Goal: Task Accomplishment & Management: Use online tool/utility

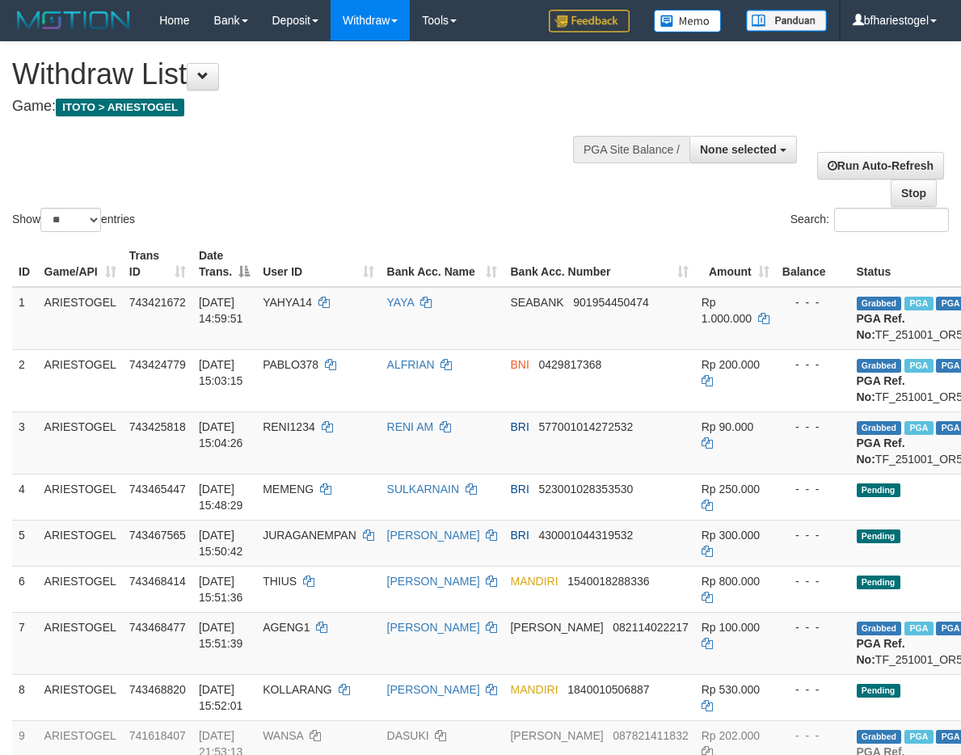
select select
select select "**"
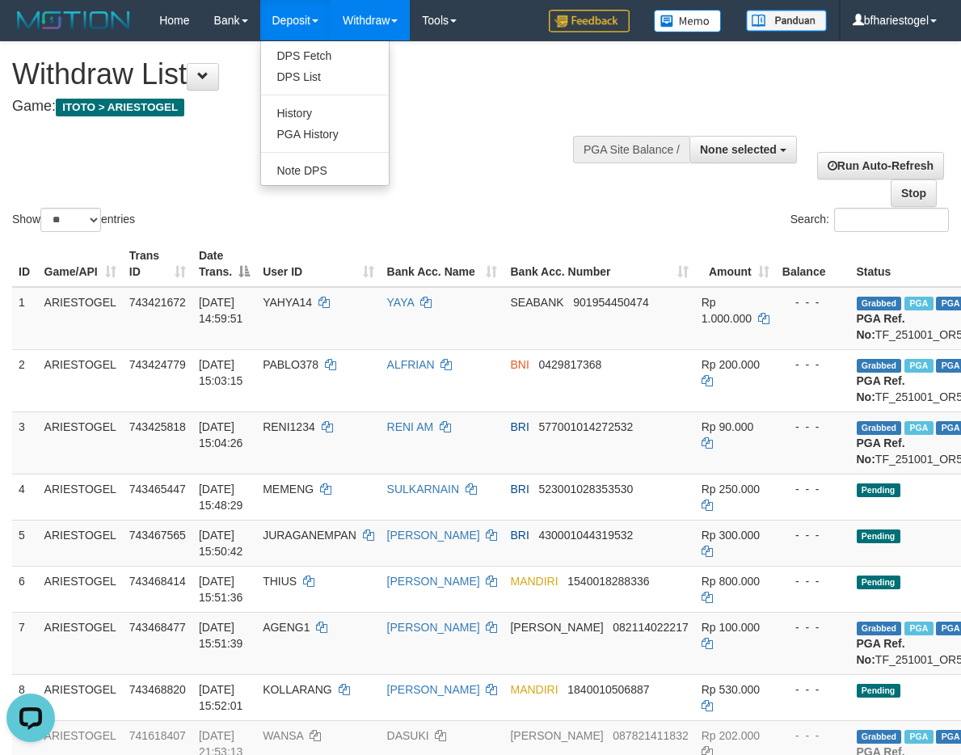
click at [291, 21] on link "Deposit" at bounding box center [295, 20] width 70 height 40
click at [299, 27] on link "Deposit" at bounding box center [295, 20] width 70 height 40
click at [305, 133] on link "PGA History" at bounding box center [325, 134] width 128 height 21
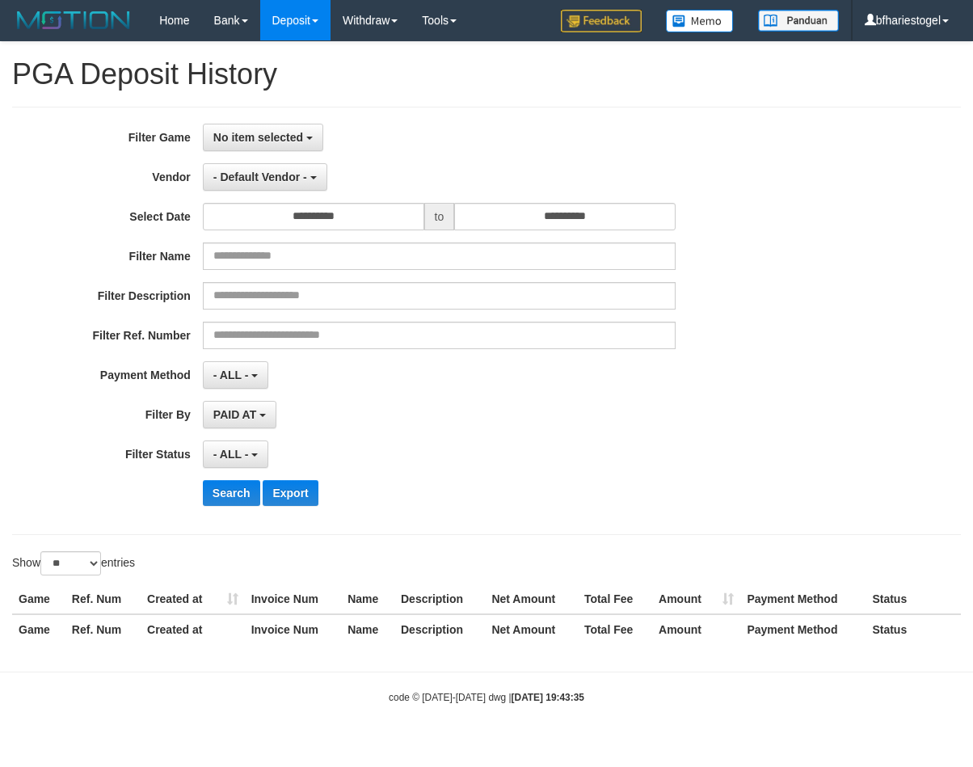
select select
select select "**"
click at [252, 135] on span "No item selected" at bounding box center [258, 137] width 90 height 13
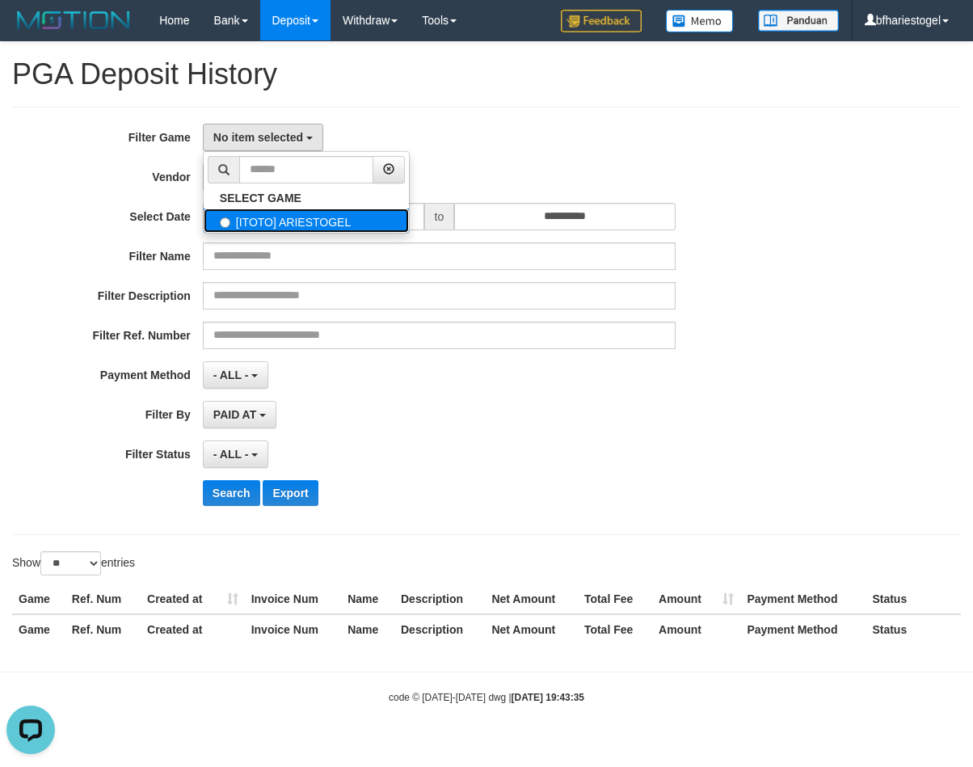
click at [267, 228] on label "[ITOTO] ARIESTOGEL" at bounding box center [306, 220] width 205 height 24
select select "***"
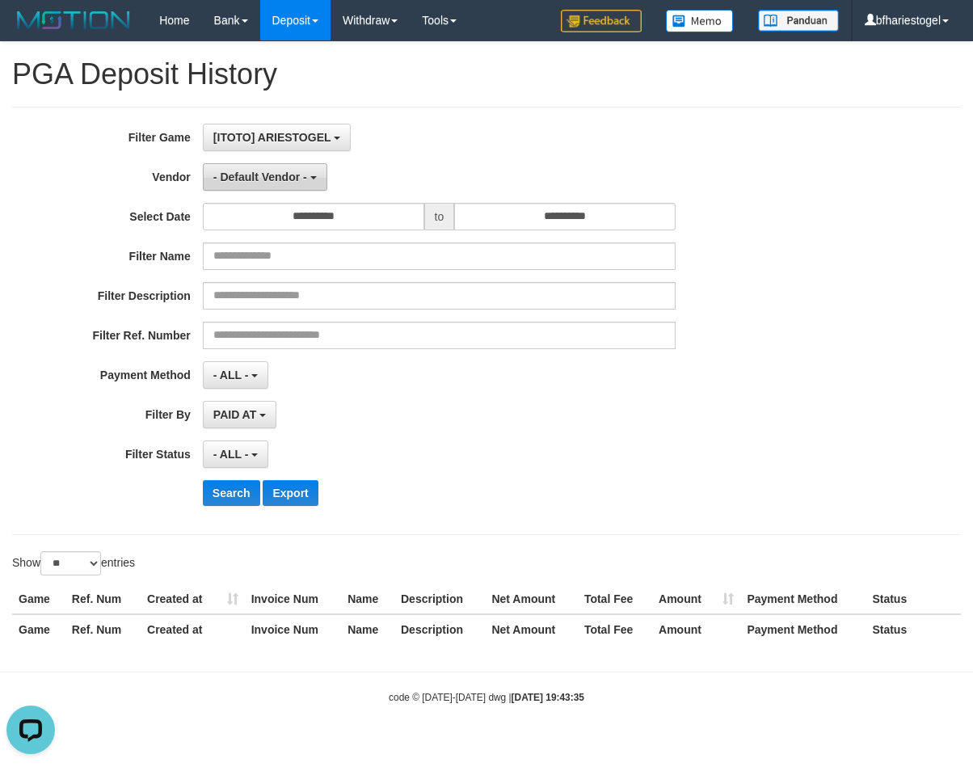
click at [301, 181] on span "- Default Vendor -" at bounding box center [260, 176] width 94 height 13
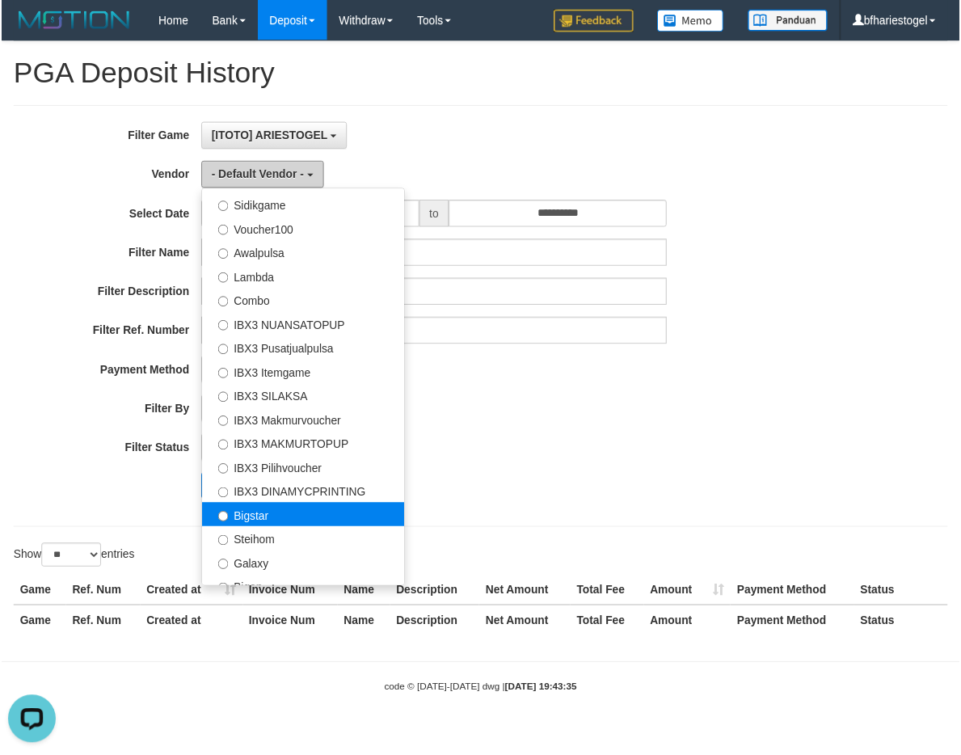
scroll to position [603, 0]
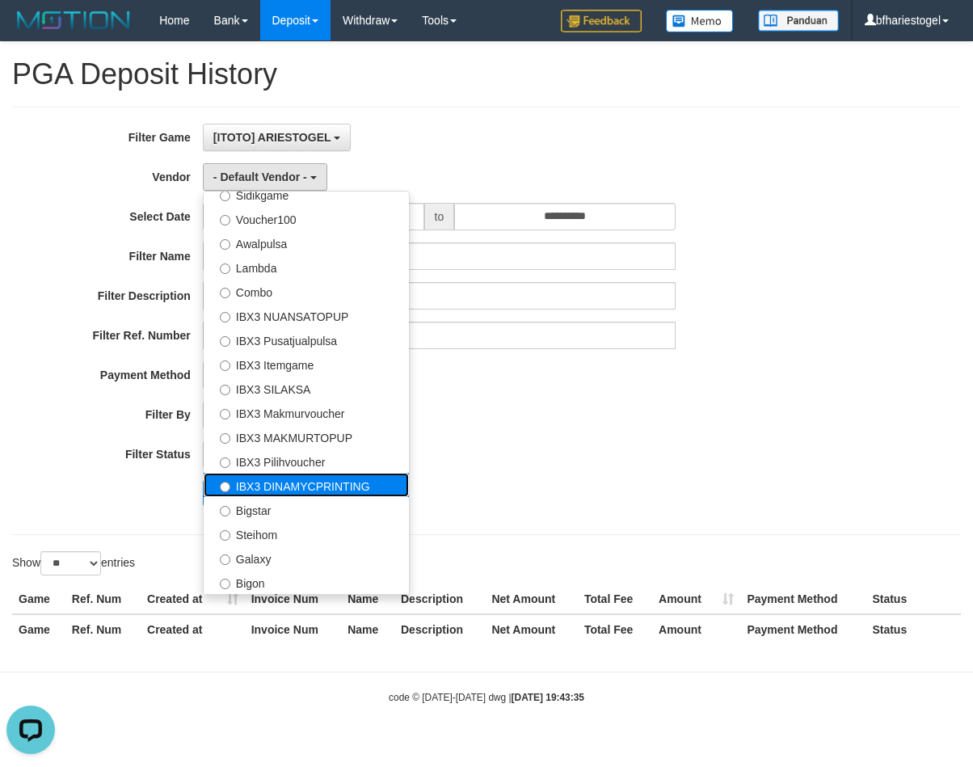
click at [292, 484] on label "IBX3 DINAMYCPRINTING" at bounding box center [306, 485] width 205 height 24
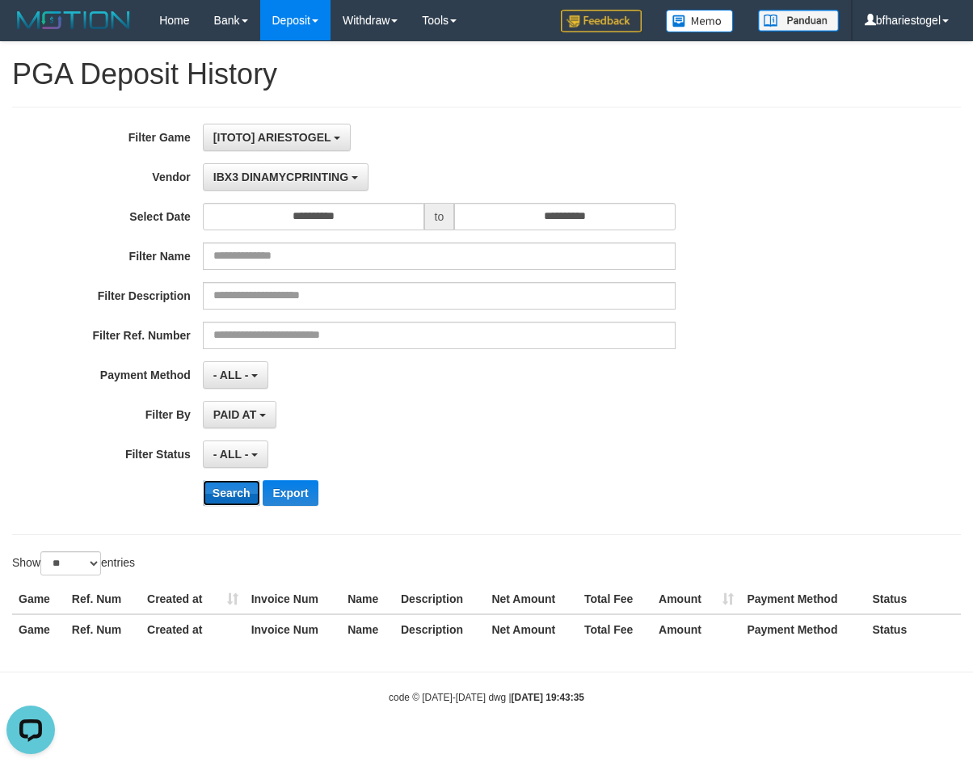
click at [204, 490] on button "Search" at bounding box center [231, 493] width 57 height 26
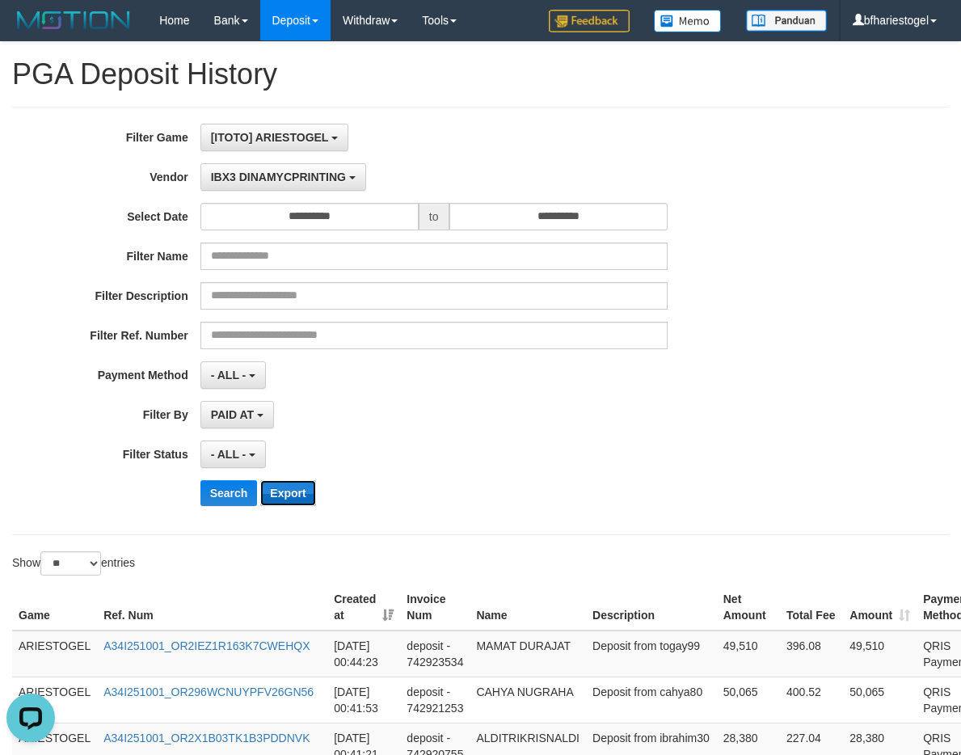
click at [273, 486] on button "Export" at bounding box center [287, 493] width 55 height 26
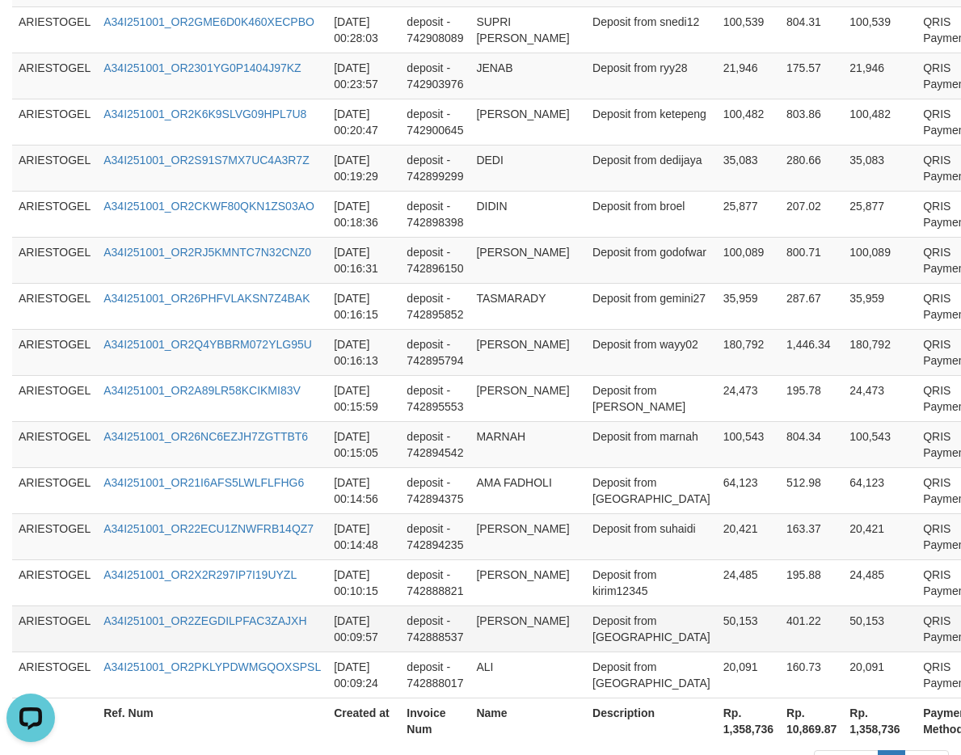
scroll to position [1064, 0]
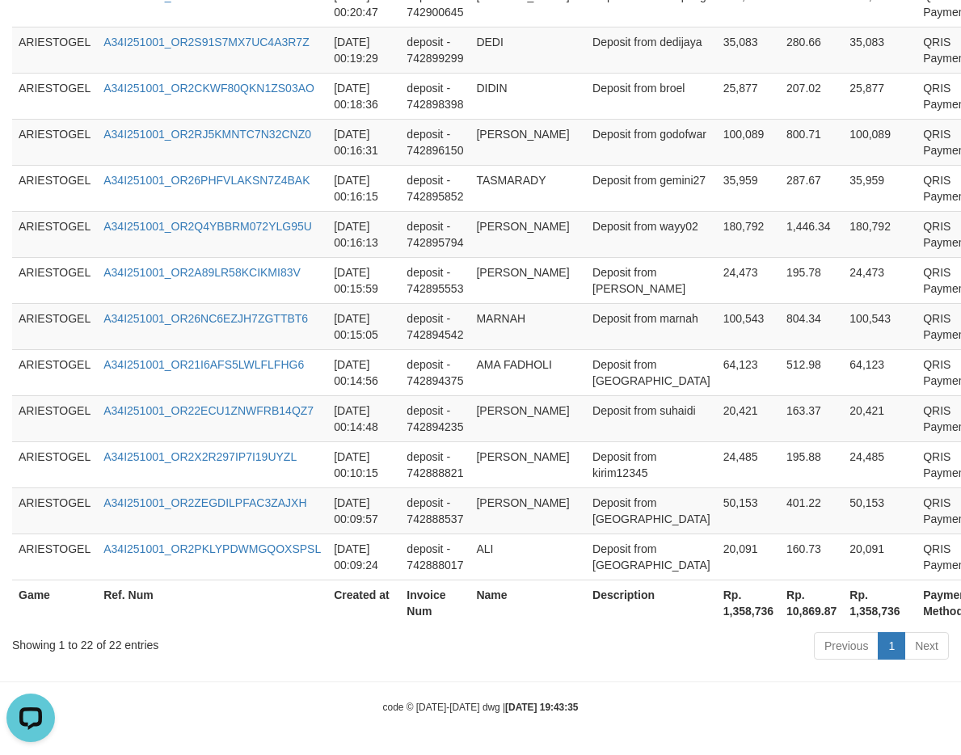
click at [843, 609] on th "Rp. 1,358,736" at bounding box center [880, 602] width 74 height 46
click at [843, 610] on th "Rp. 1,358,736" at bounding box center [880, 602] width 74 height 46
copy th "1,358,736"
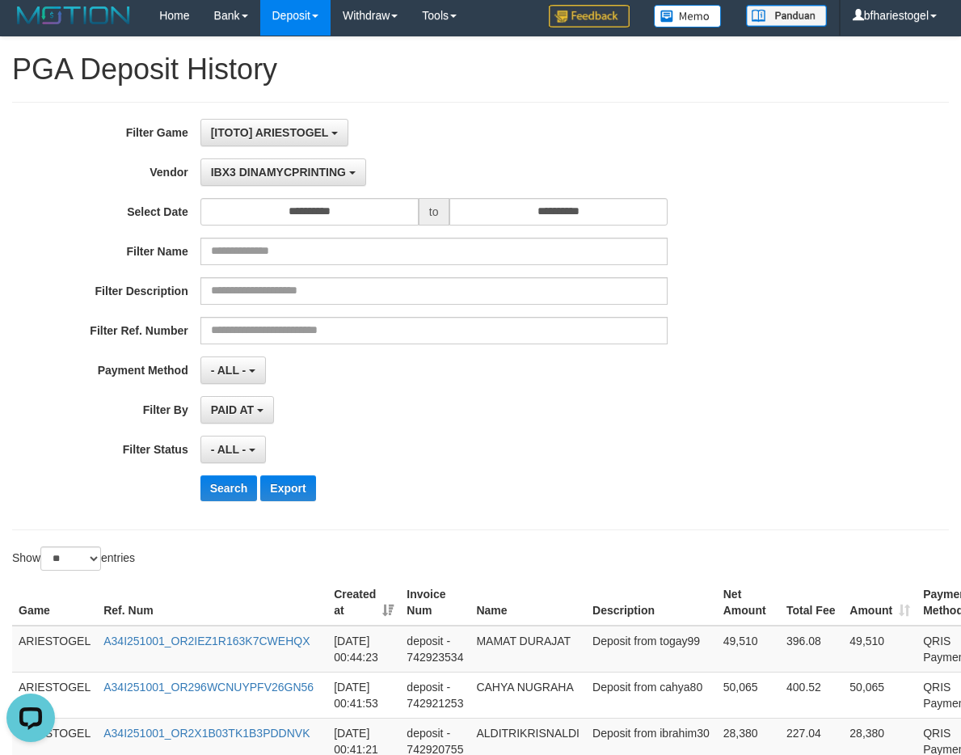
scroll to position [0, 0]
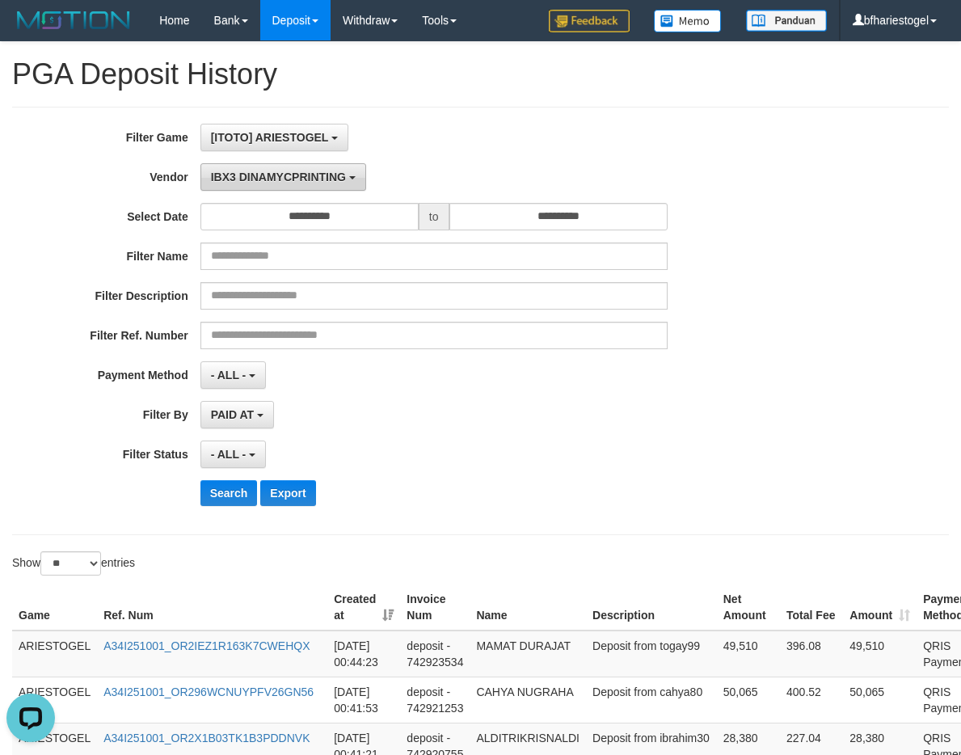
click at [355, 179] on b "button" at bounding box center [352, 177] width 6 height 3
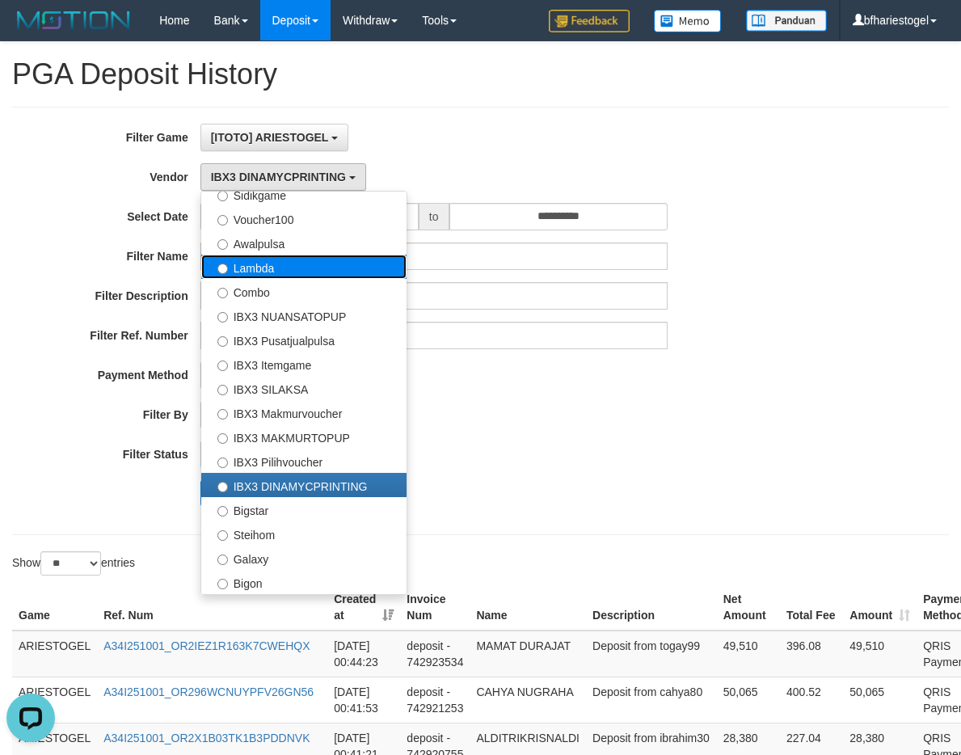
click at [275, 259] on label "Lambda" at bounding box center [303, 266] width 205 height 24
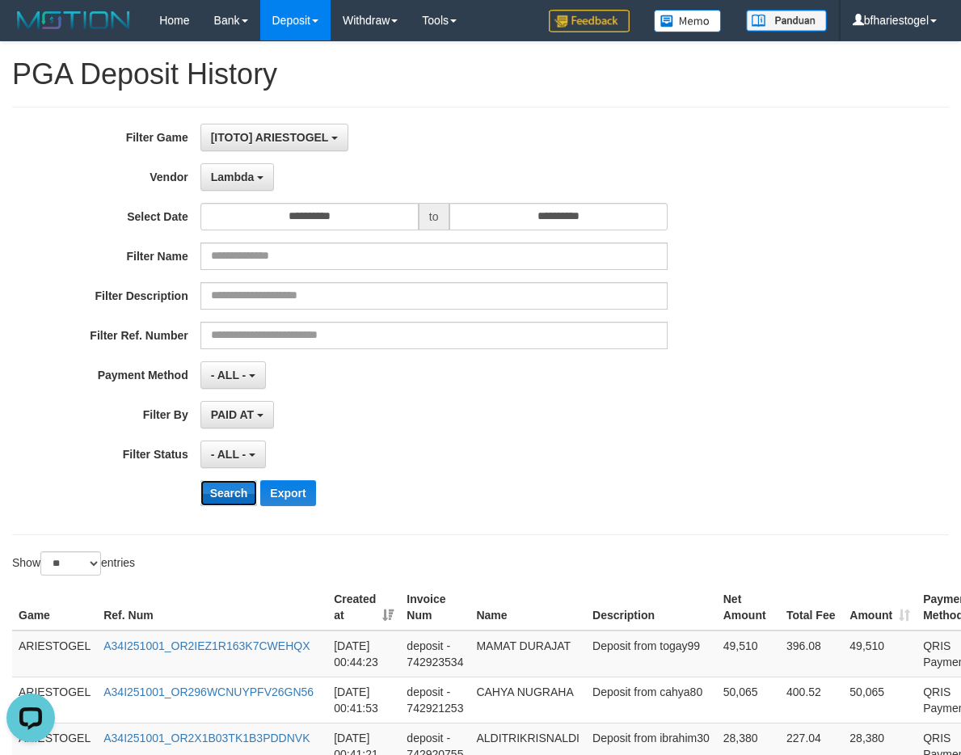
click at [225, 491] on button "Search" at bounding box center [228, 493] width 57 height 26
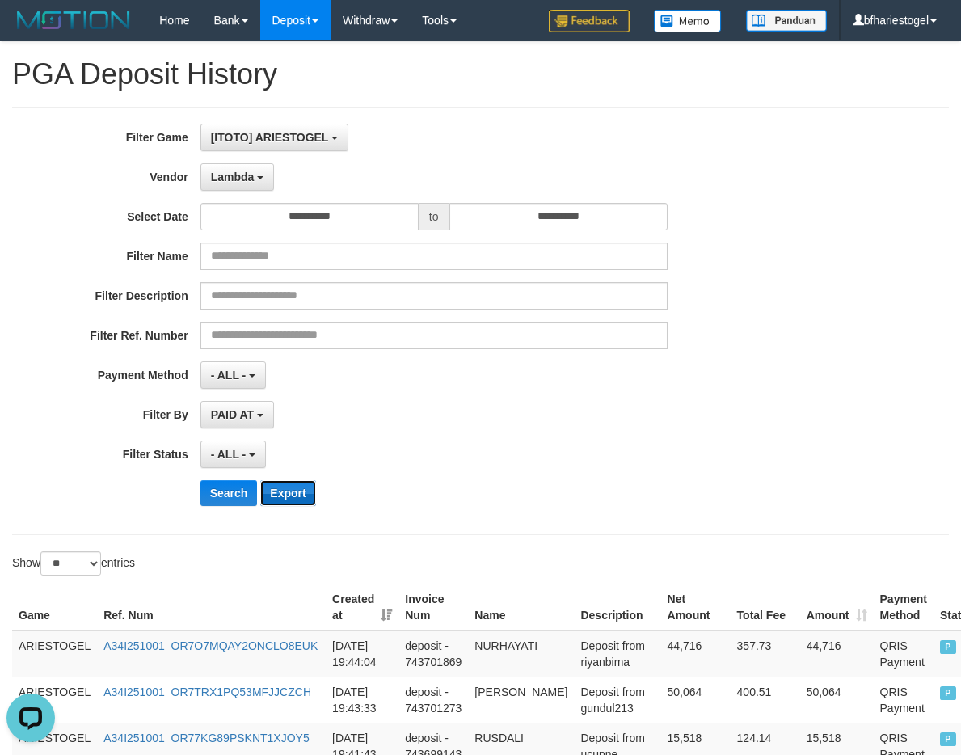
click at [297, 483] on button "Export" at bounding box center [287, 493] width 55 height 26
click at [788, 382] on div "**********" at bounding box center [400, 374] width 801 height 27
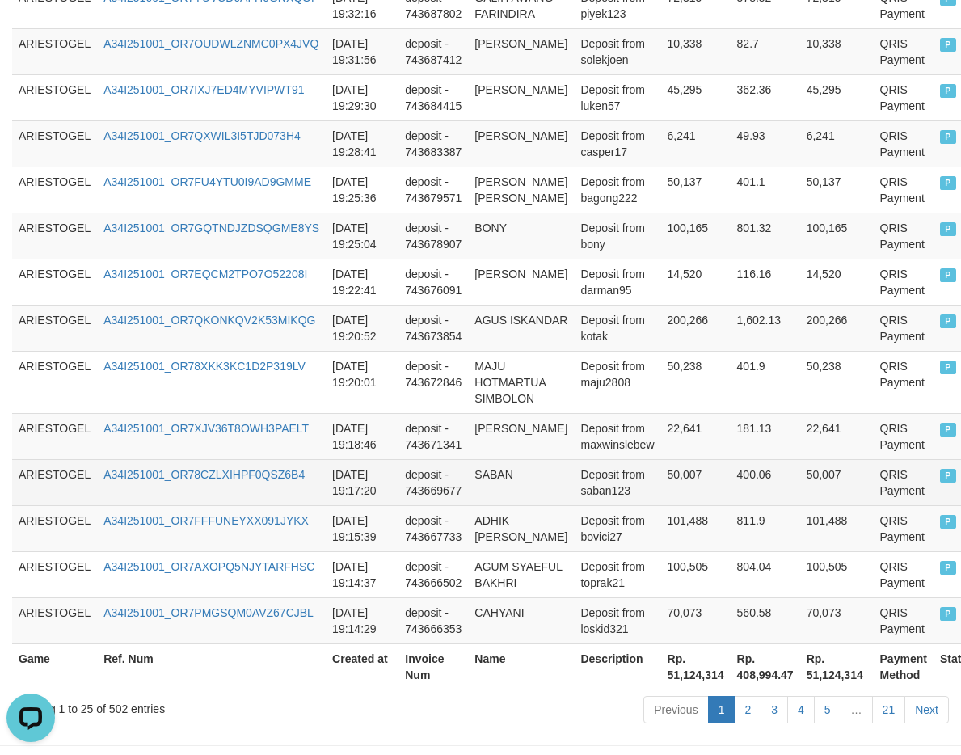
scroll to position [1234, 0]
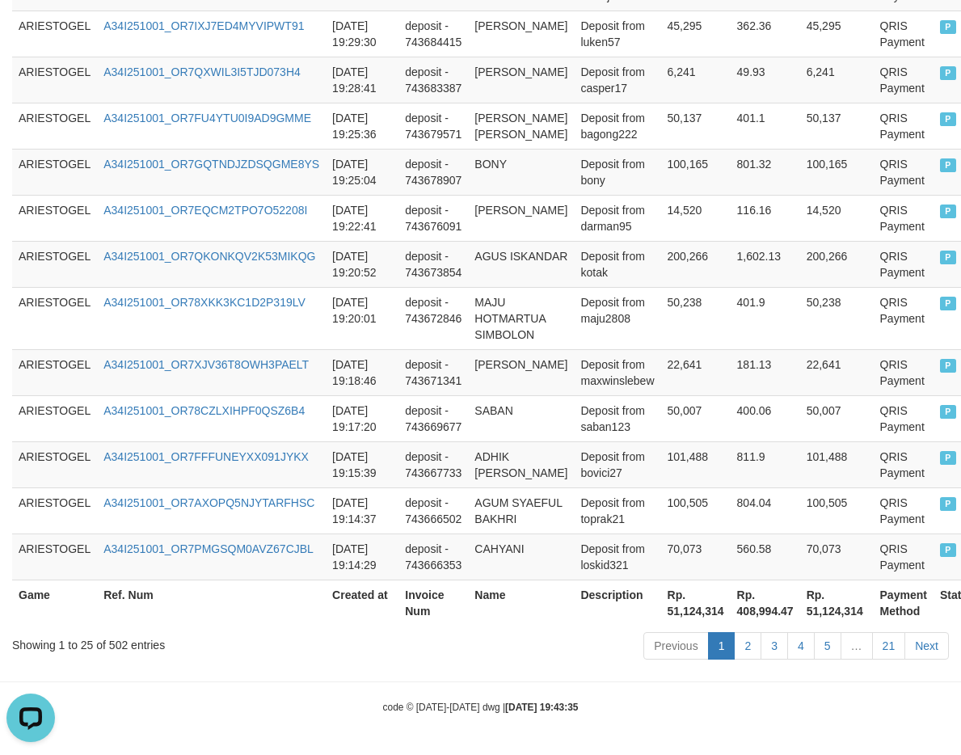
click at [838, 608] on th "Rp. 51,124,314" at bounding box center [837, 602] width 74 height 46
copy th "51,124,314"
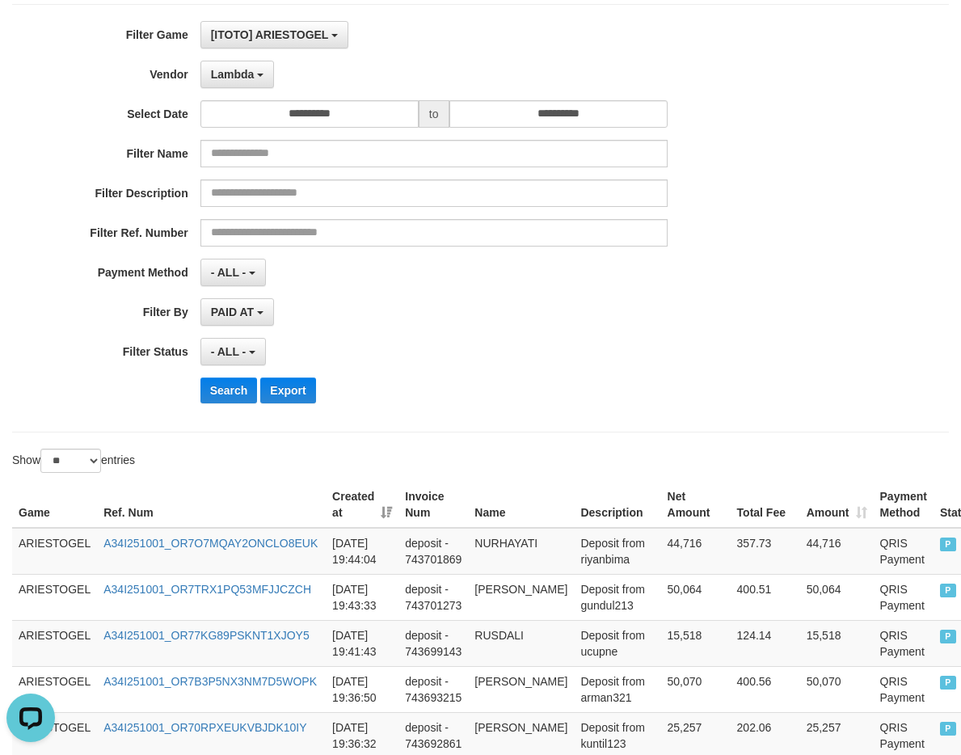
scroll to position [0, 0]
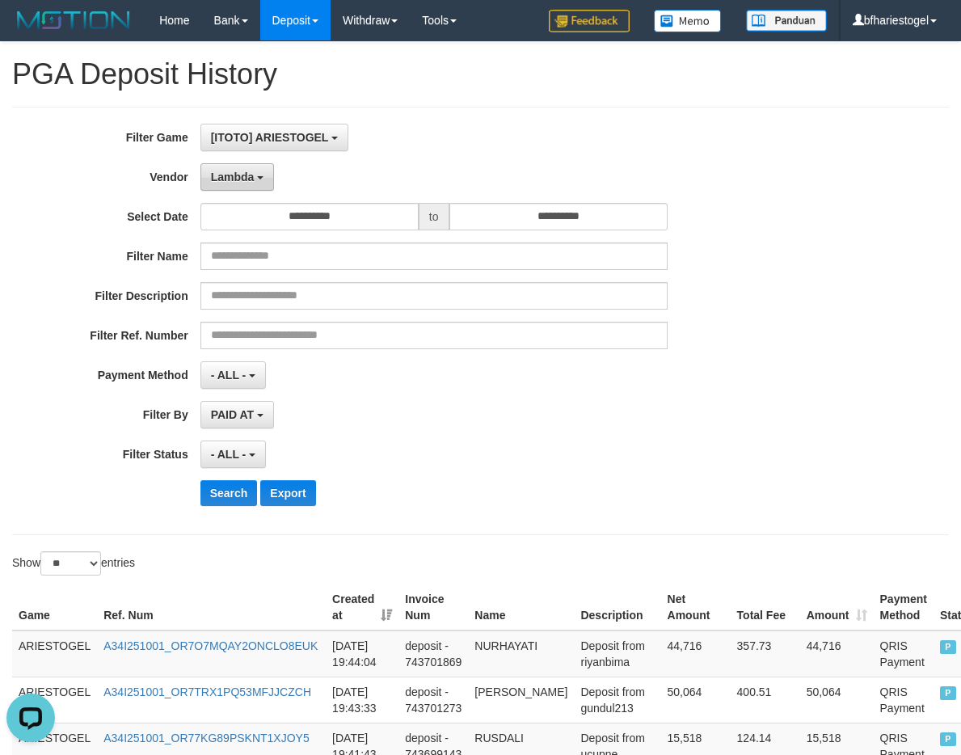
click at [247, 175] on span "Lambda" at bounding box center [233, 176] width 44 height 13
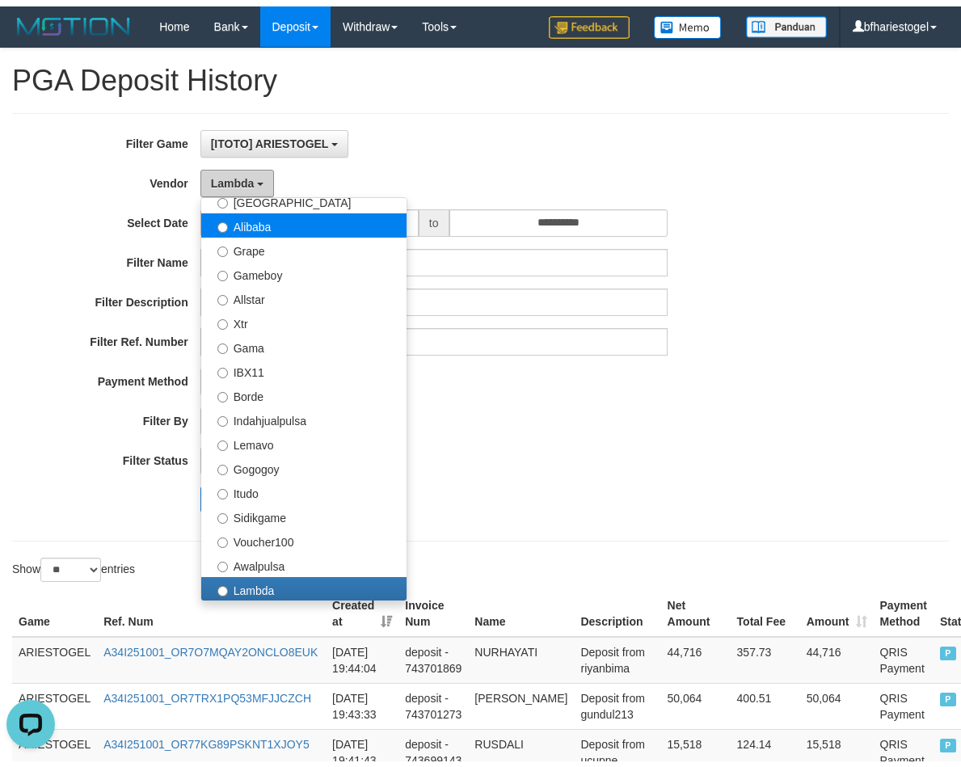
scroll to position [199, 0]
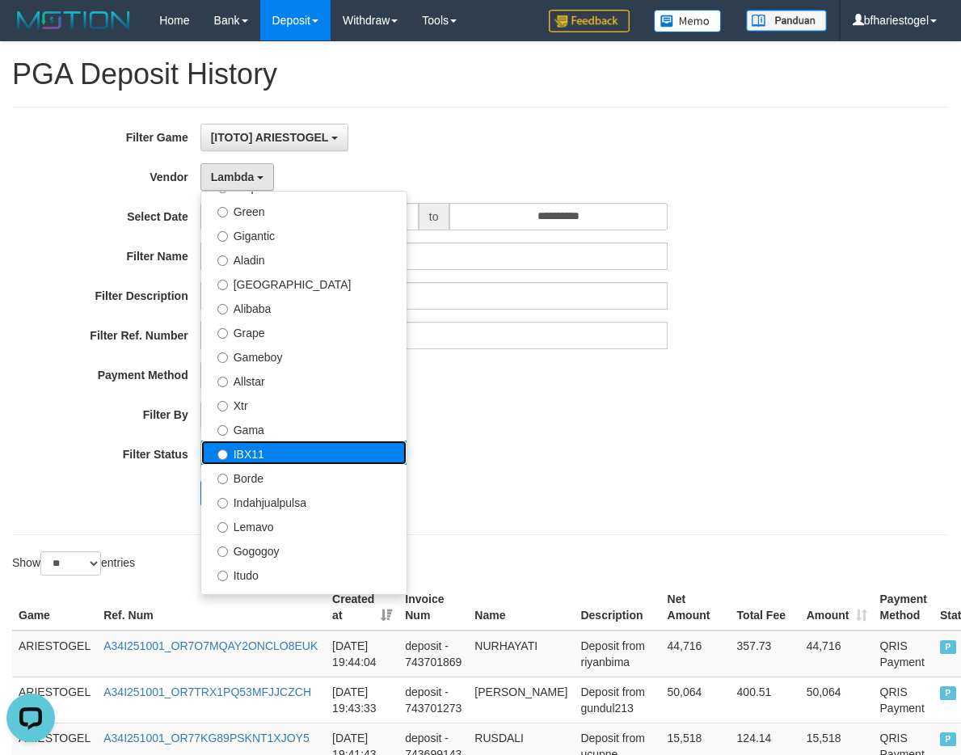
click at [261, 448] on label "IBX11" at bounding box center [303, 452] width 205 height 24
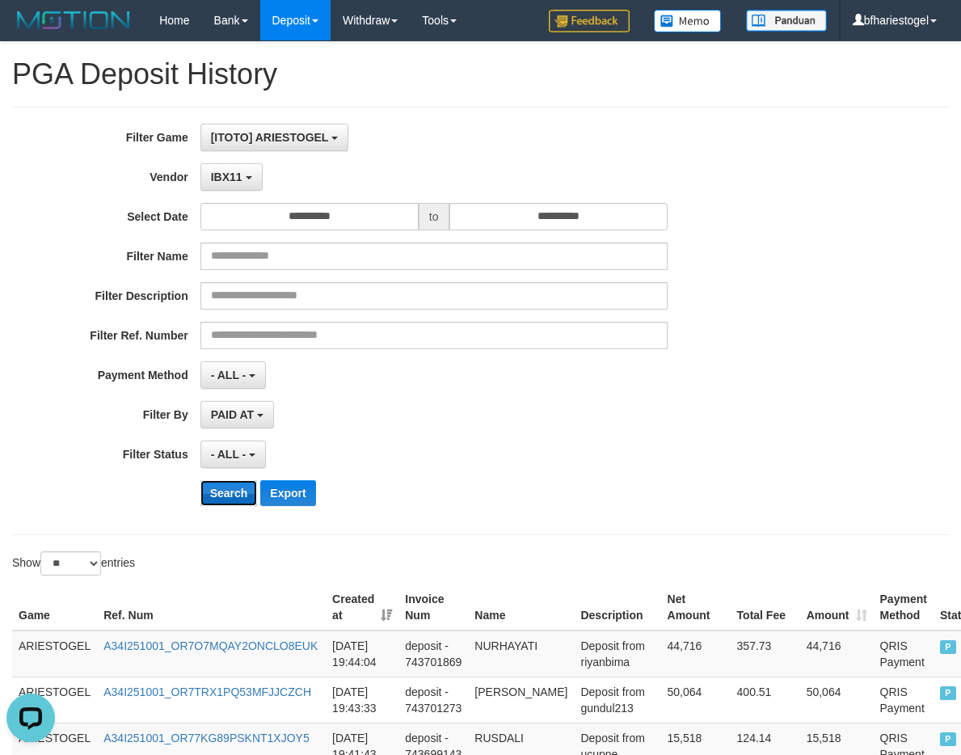
click at [225, 490] on button "Search" at bounding box center [228, 493] width 57 height 26
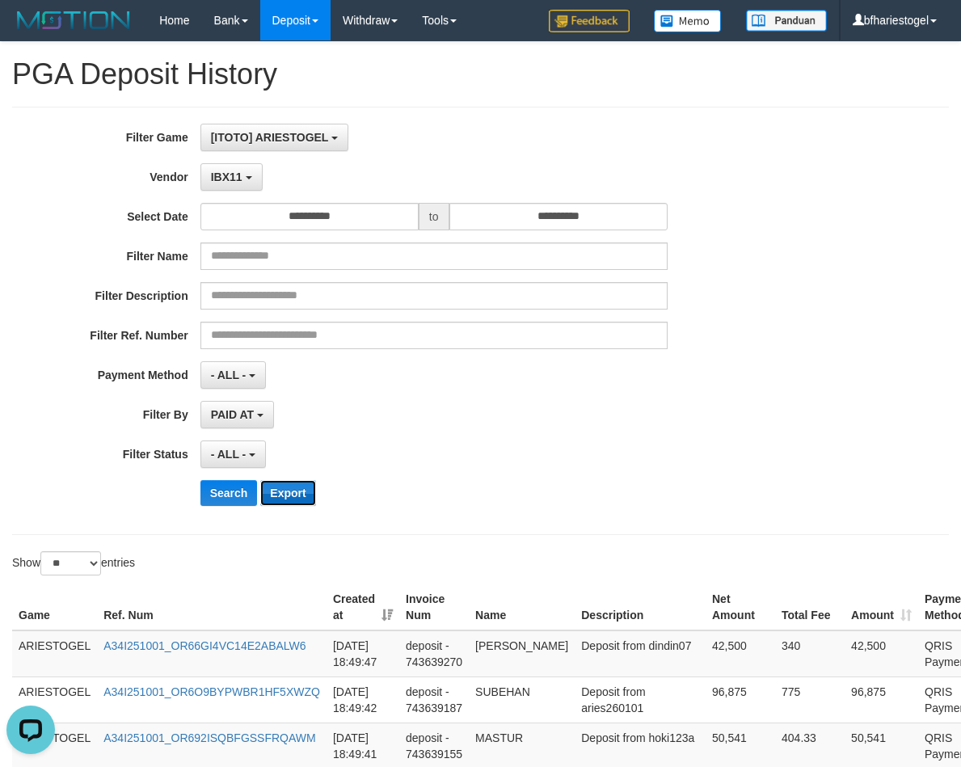
click at [288, 490] on button "Export" at bounding box center [287, 493] width 55 height 26
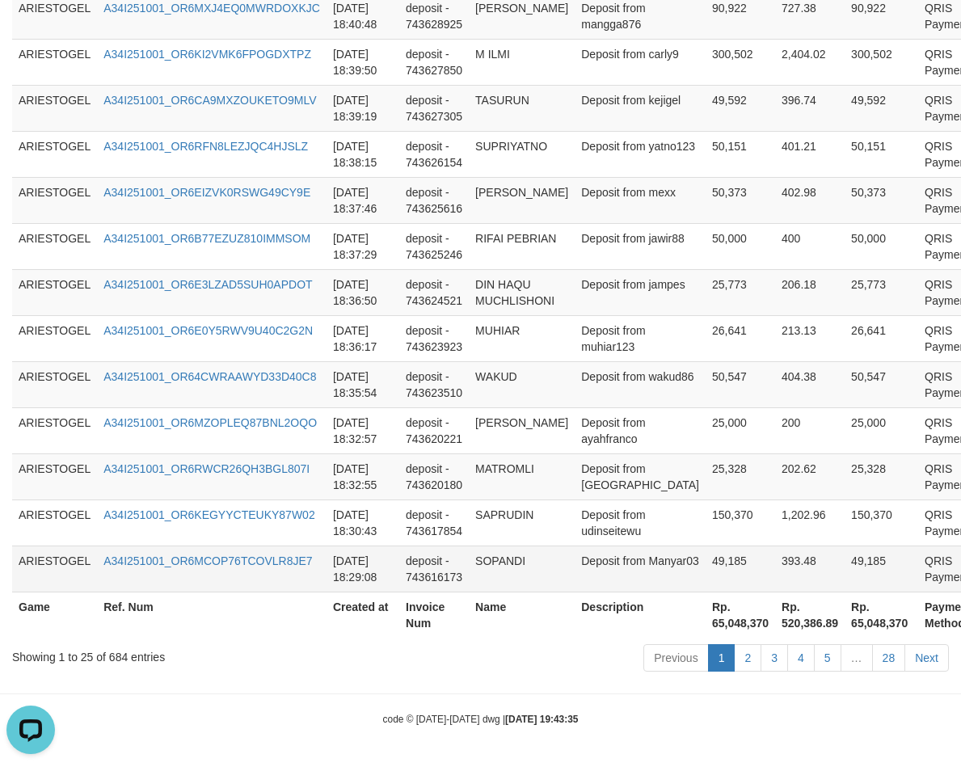
scroll to position [1432, 0]
click at [844, 629] on th "Rp. 65,048,370" at bounding box center [881, 614] width 74 height 46
copy th "65,048,370"
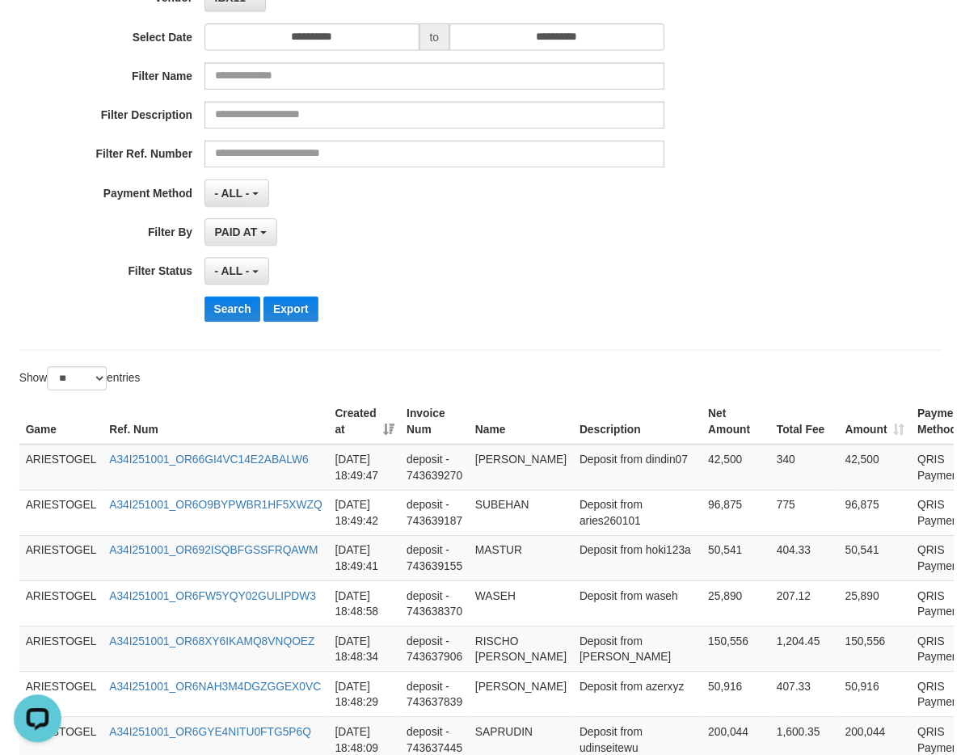
scroll to position [0, 0]
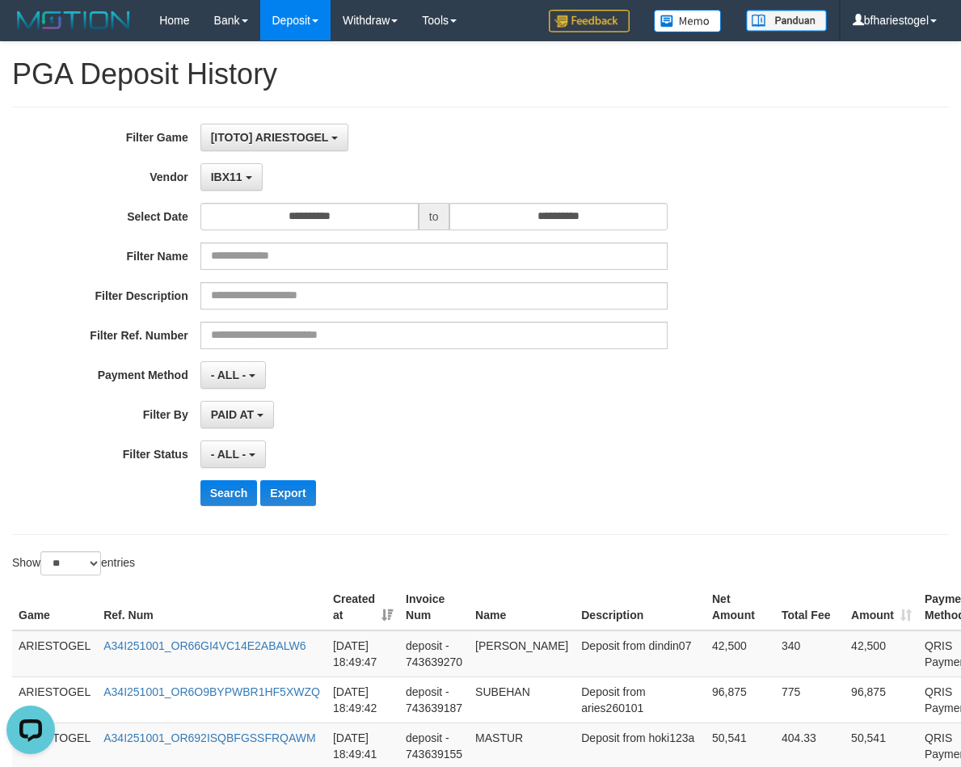
drag, startPoint x: 429, startPoint y: 447, endPoint x: 257, endPoint y: 208, distance: 294.0
click at [429, 443] on div "- ALL - SELECT ALL - ALL - SELECT STATUS PENDING/UNPAID PAID CANCELED EXPIRED" at bounding box center [433, 453] width 467 height 27
click at [247, 180] on button "IBX11" at bounding box center [231, 176] width 62 height 27
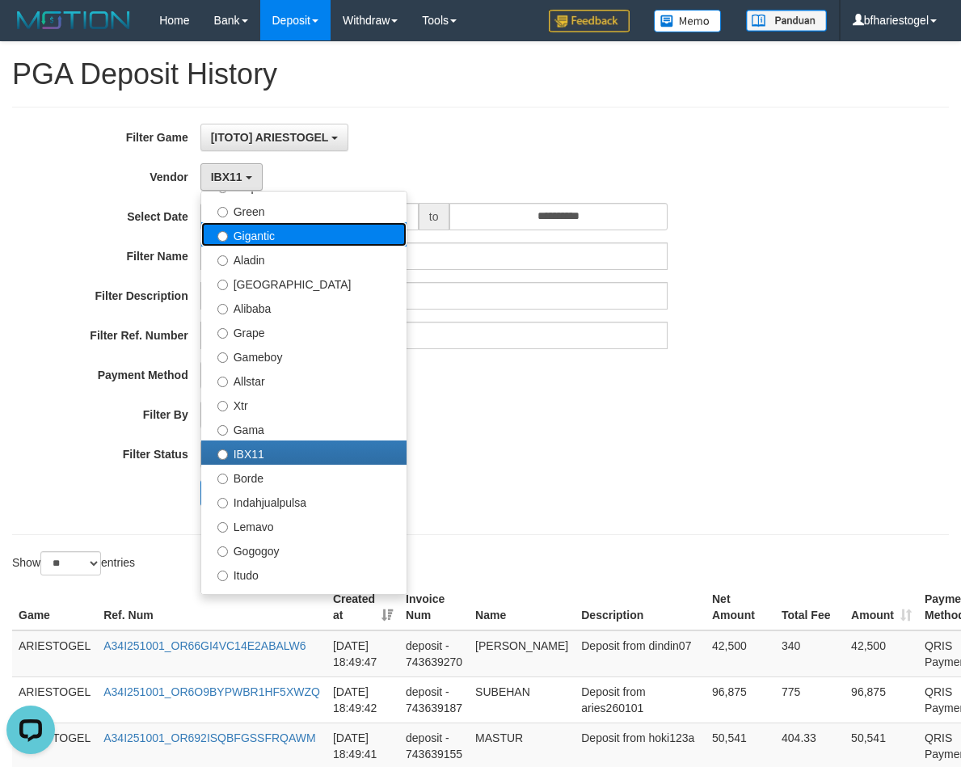
click at [261, 238] on label "Gigantic" at bounding box center [303, 234] width 205 height 24
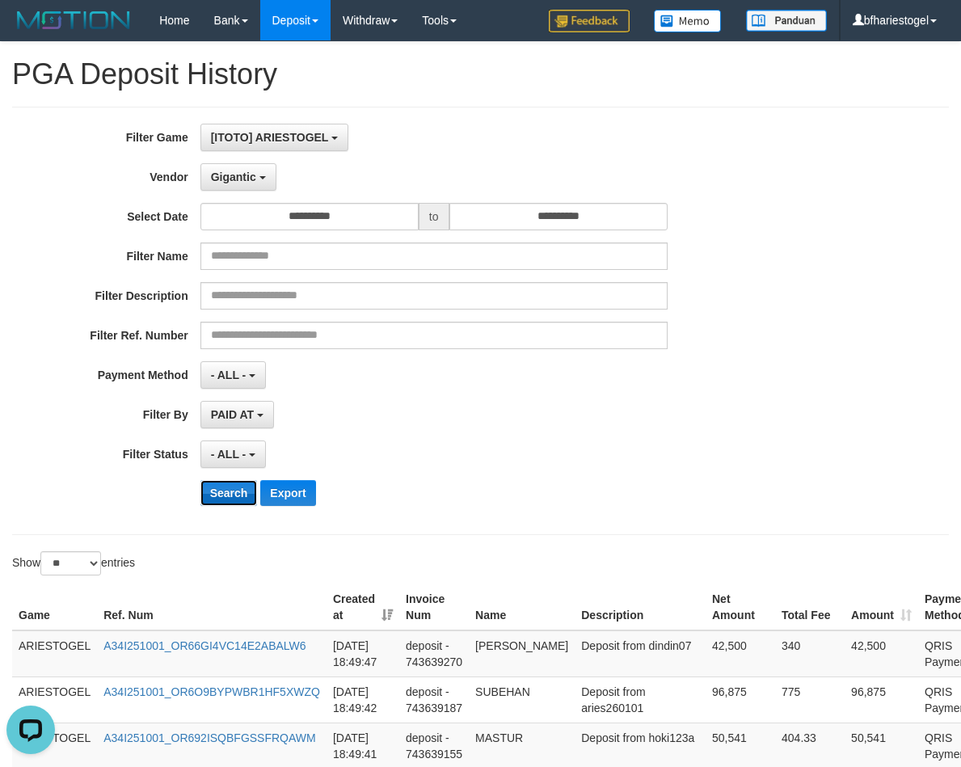
click at [226, 492] on button "Search" at bounding box center [228, 493] width 57 height 26
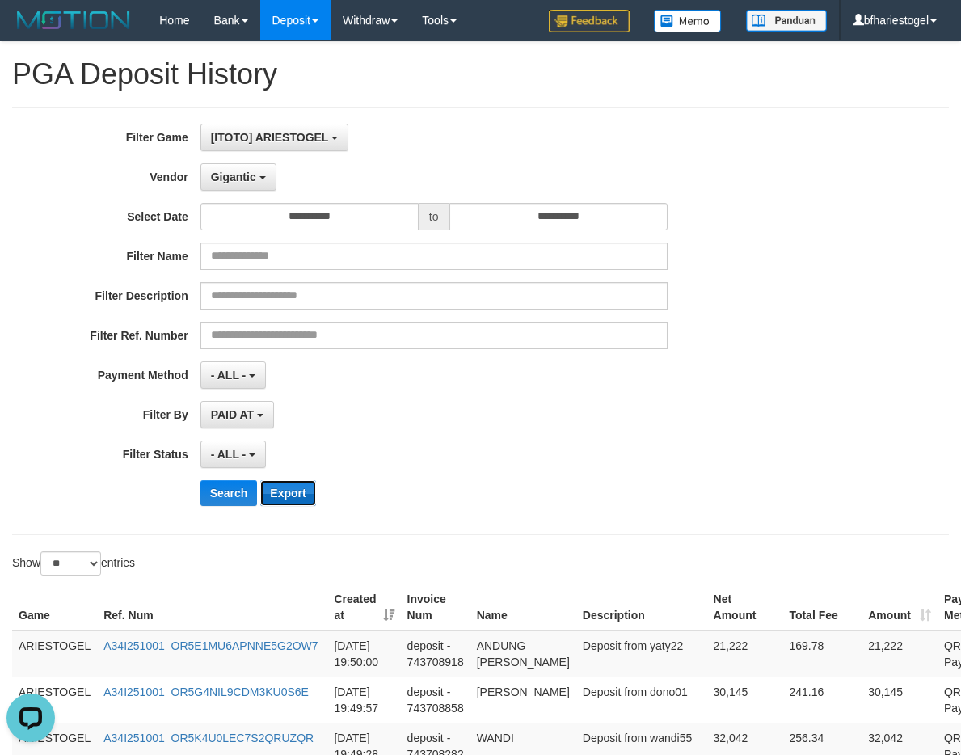
click at [289, 492] on button "Export" at bounding box center [287, 493] width 55 height 26
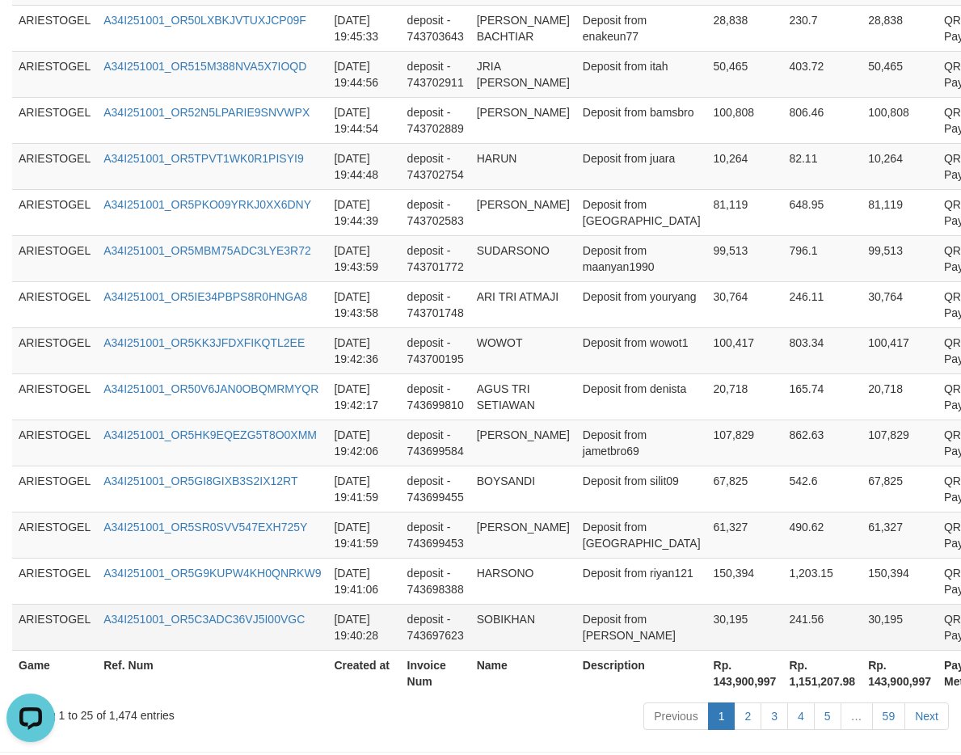
scroll to position [1267, 0]
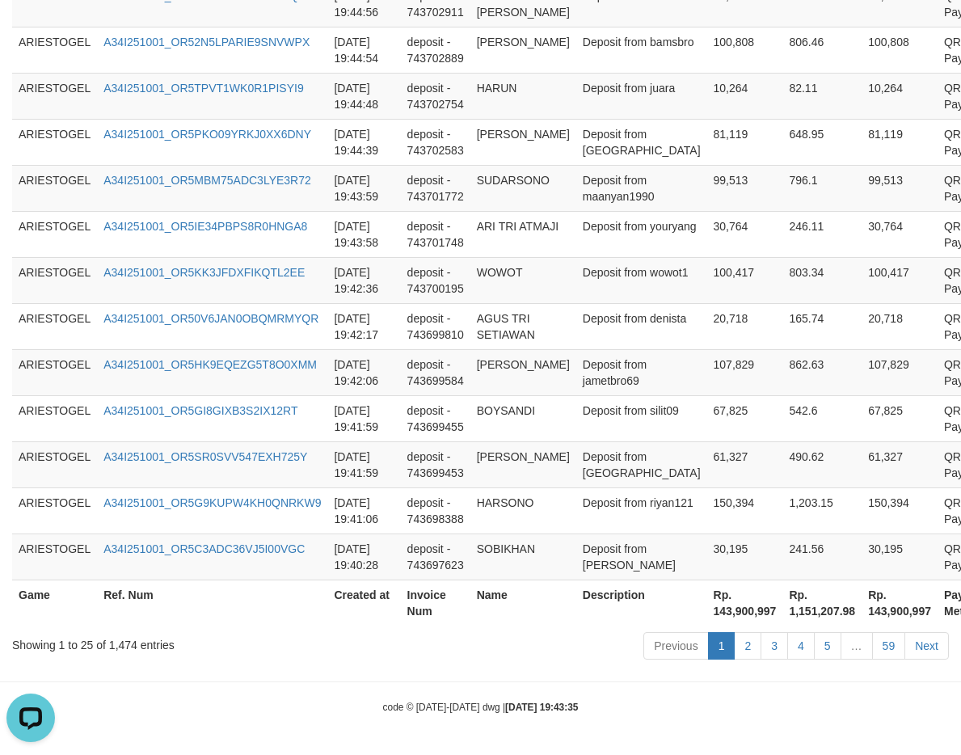
click at [861, 617] on th "Rp. 143,900,997" at bounding box center [899, 602] width 76 height 46
copy th "143,900,997"
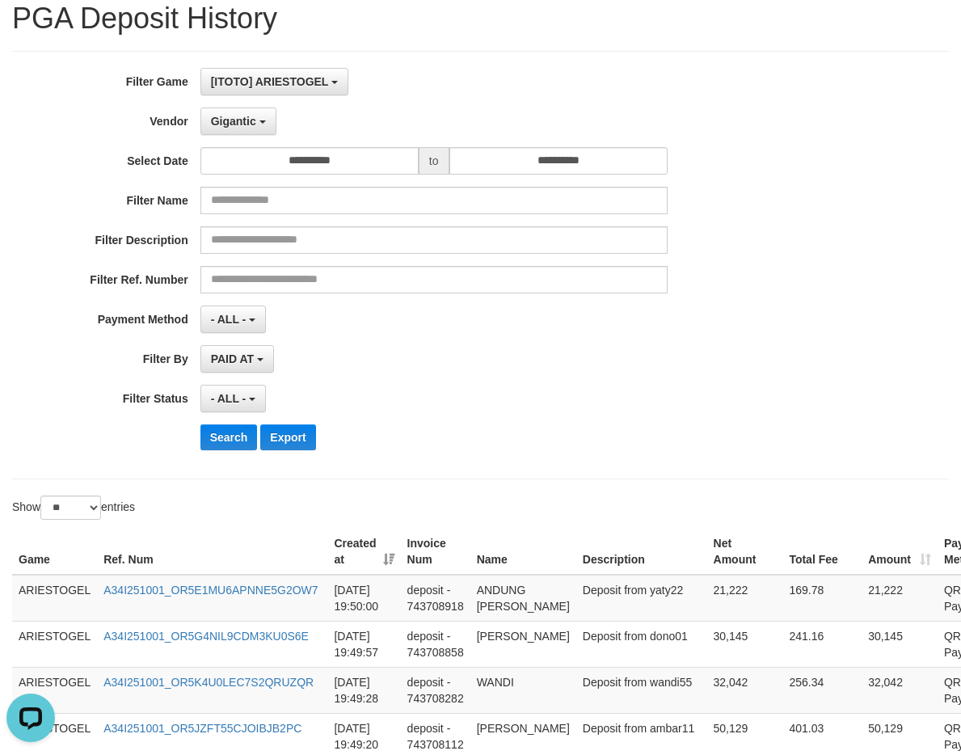
scroll to position [0, 0]
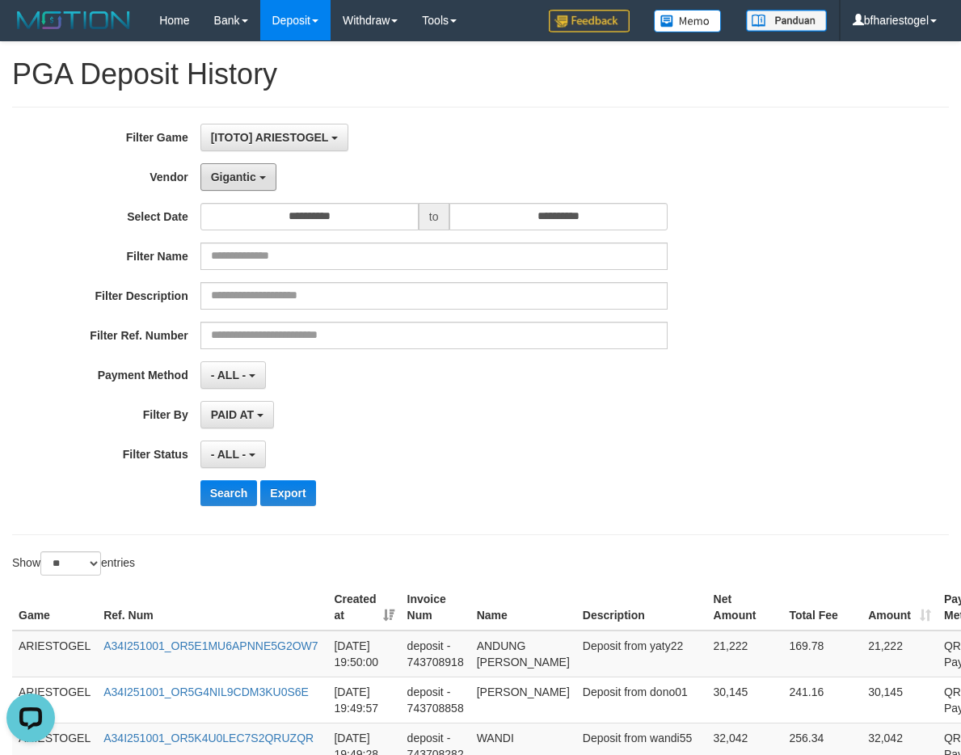
drag, startPoint x: 250, startPoint y: 179, endPoint x: 284, endPoint y: 185, distance: 33.7
click at [250, 179] on span "Gigantic" at bounding box center [233, 176] width 45 height 13
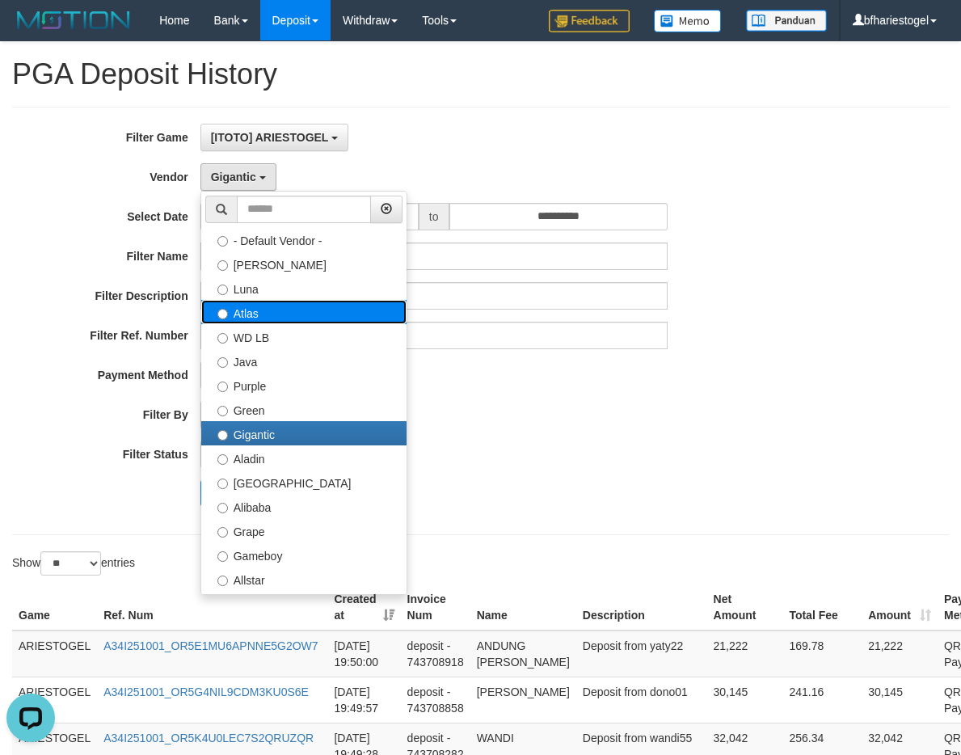
click at [269, 310] on label "Atlas" at bounding box center [303, 312] width 205 height 24
select select "**********"
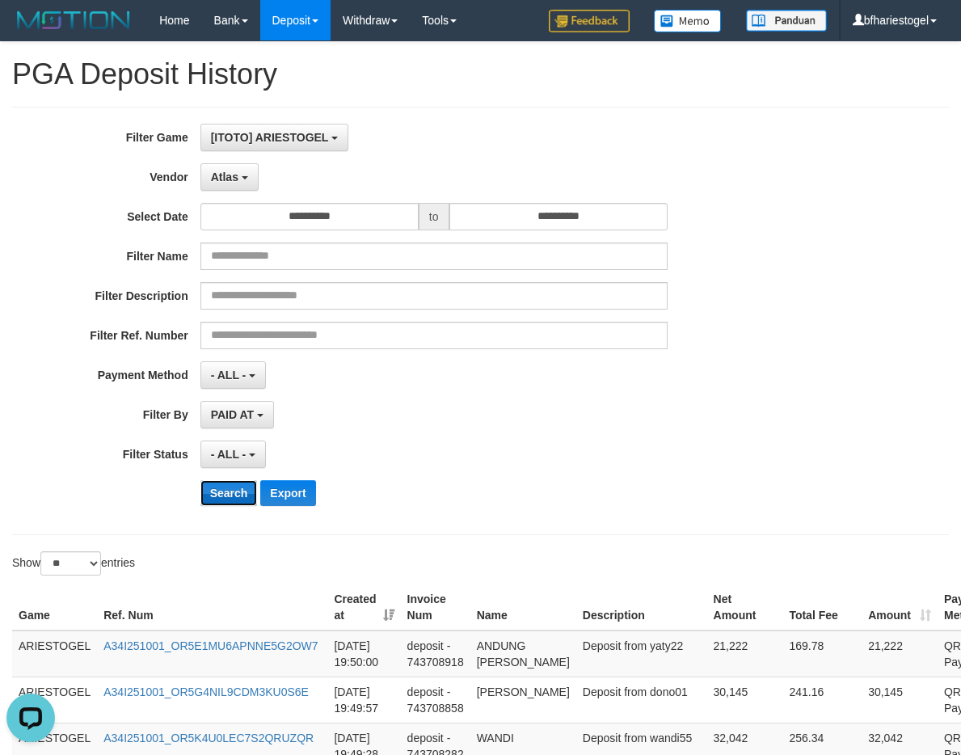
click at [239, 490] on button "Search" at bounding box center [228, 493] width 57 height 26
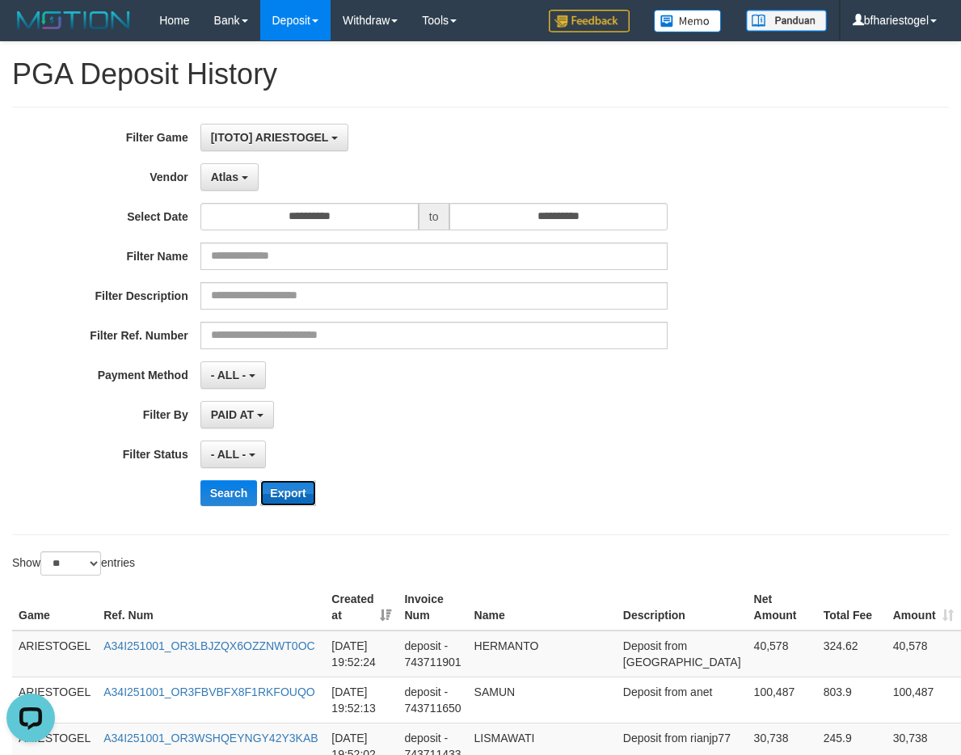
click at [304, 491] on button "Export" at bounding box center [287, 493] width 55 height 26
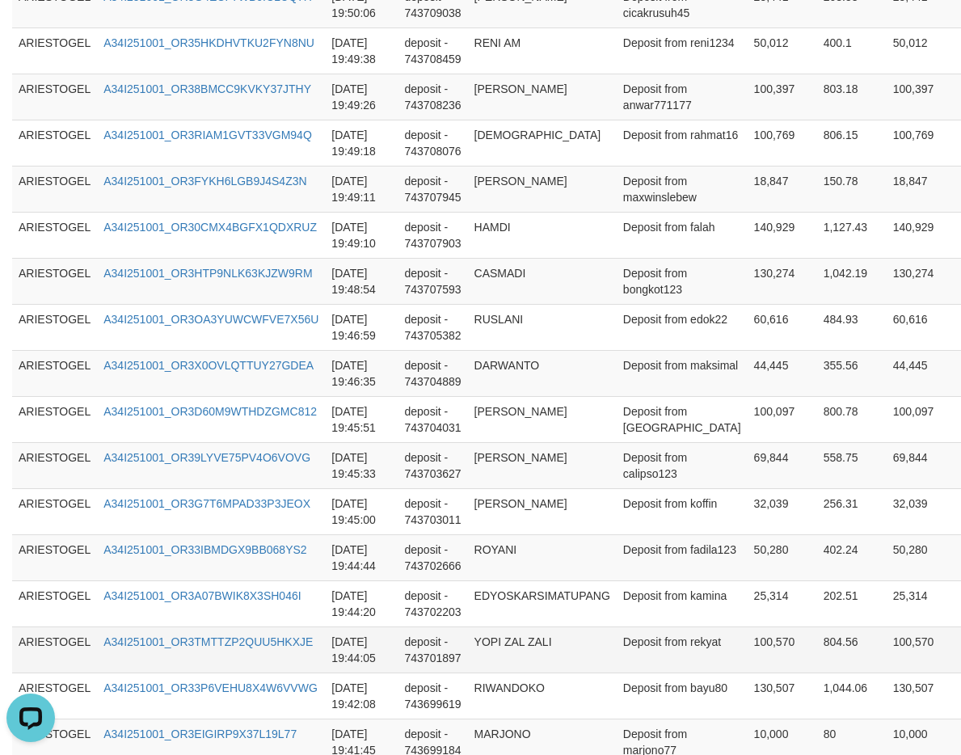
scroll to position [1202, 0]
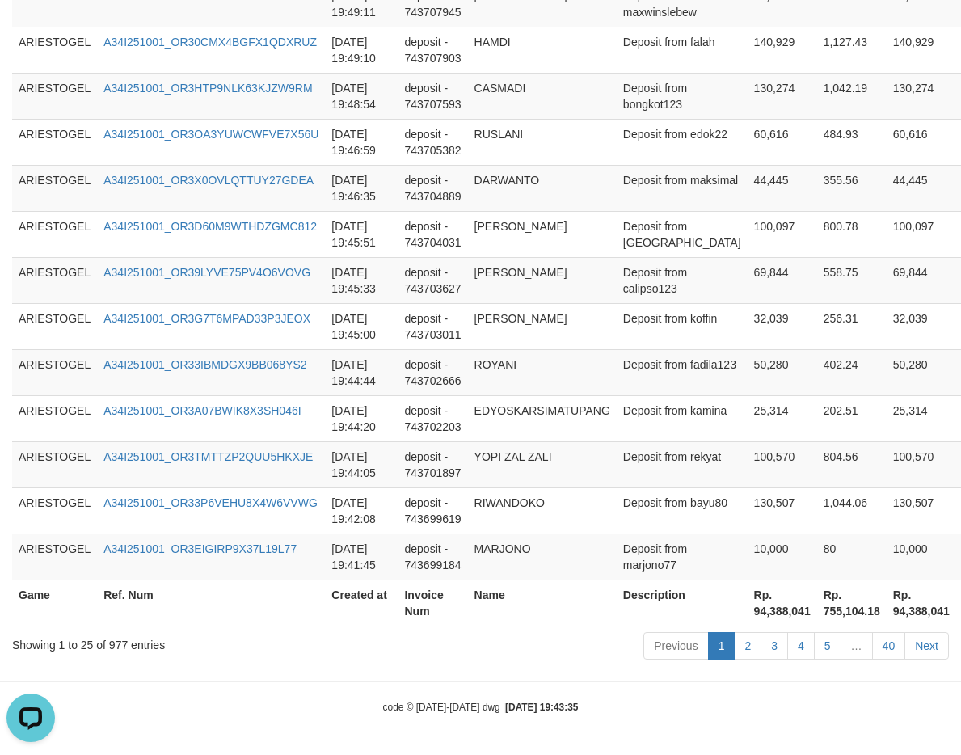
click at [886, 609] on th "Rp. 94,388,041" at bounding box center [923, 602] width 74 height 46
copy th "94,388,041"
